Goal: Task Accomplishment & Management: Complete application form

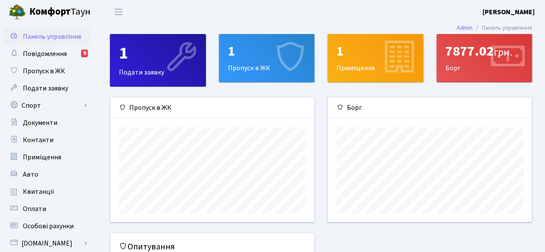
scroll to position [124, 204]
click at [267, 61] on div "1 Пропуск в ЖК" at bounding box center [266, 57] width 95 height 47
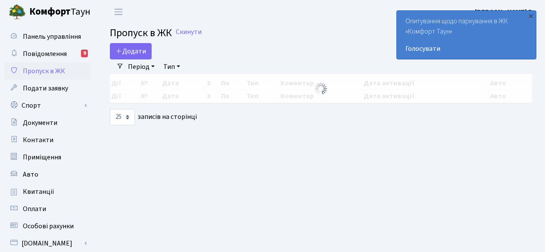
select select "25"
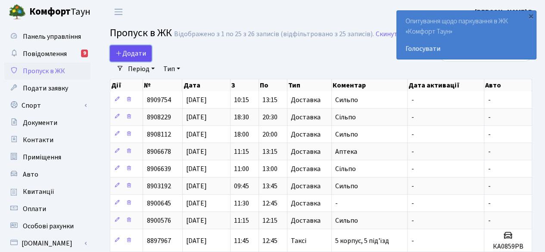
click at [135, 54] on span "Додати" at bounding box center [130, 53] width 31 height 9
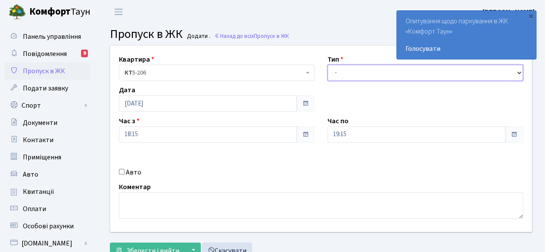
click at [376, 71] on select "- Доставка Таксі Гості Сервіс" at bounding box center [425, 73] width 196 height 16
select select "1"
click at [327, 65] on select "- Доставка Таксі Гості Сервіс" at bounding box center [425, 73] width 196 height 16
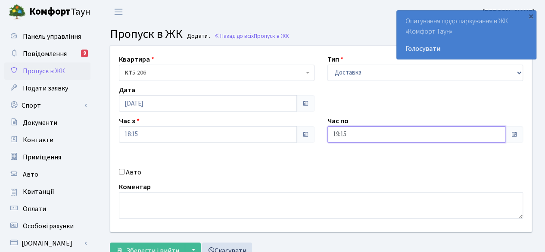
click at [498, 134] on input "19:15" at bounding box center [416, 134] width 178 height 16
click at [352, 37] on icon at bounding box center [350, 36] width 23 height 23
type input "20:15"
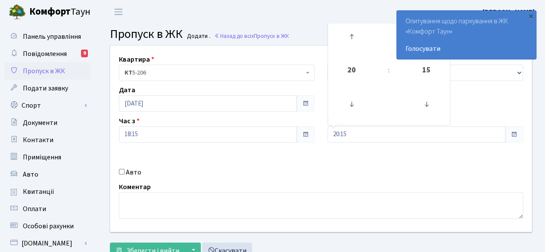
click at [273, 190] on div "Коментар" at bounding box center [320, 200] width 417 height 37
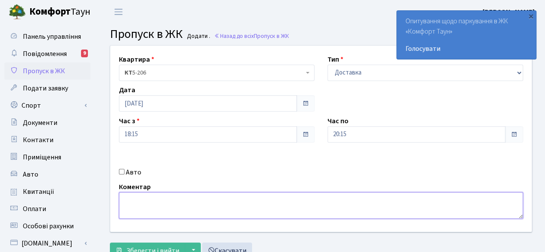
click at [273, 199] on textarea at bounding box center [321, 205] width 404 height 27
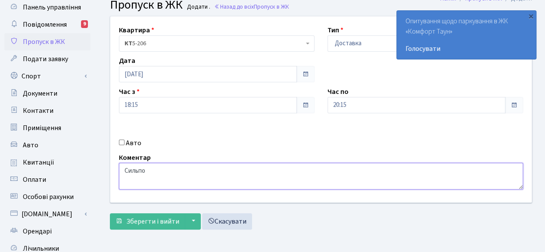
scroll to position [43, 0]
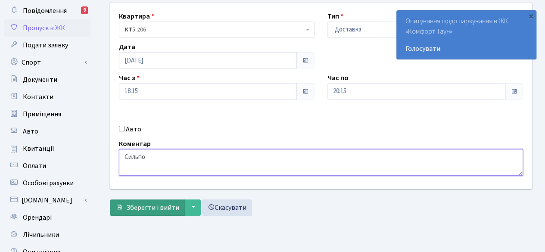
type textarea "Сильпо"
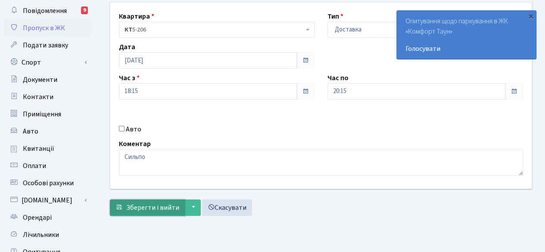
click at [141, 207] on span "Зберегти і вийти" at bounding box center [152, 207] width 53 height 9
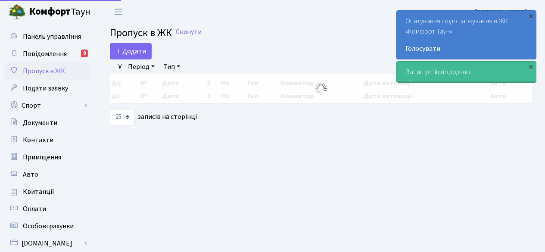
select select "25"
